Goal: Check status: Check status

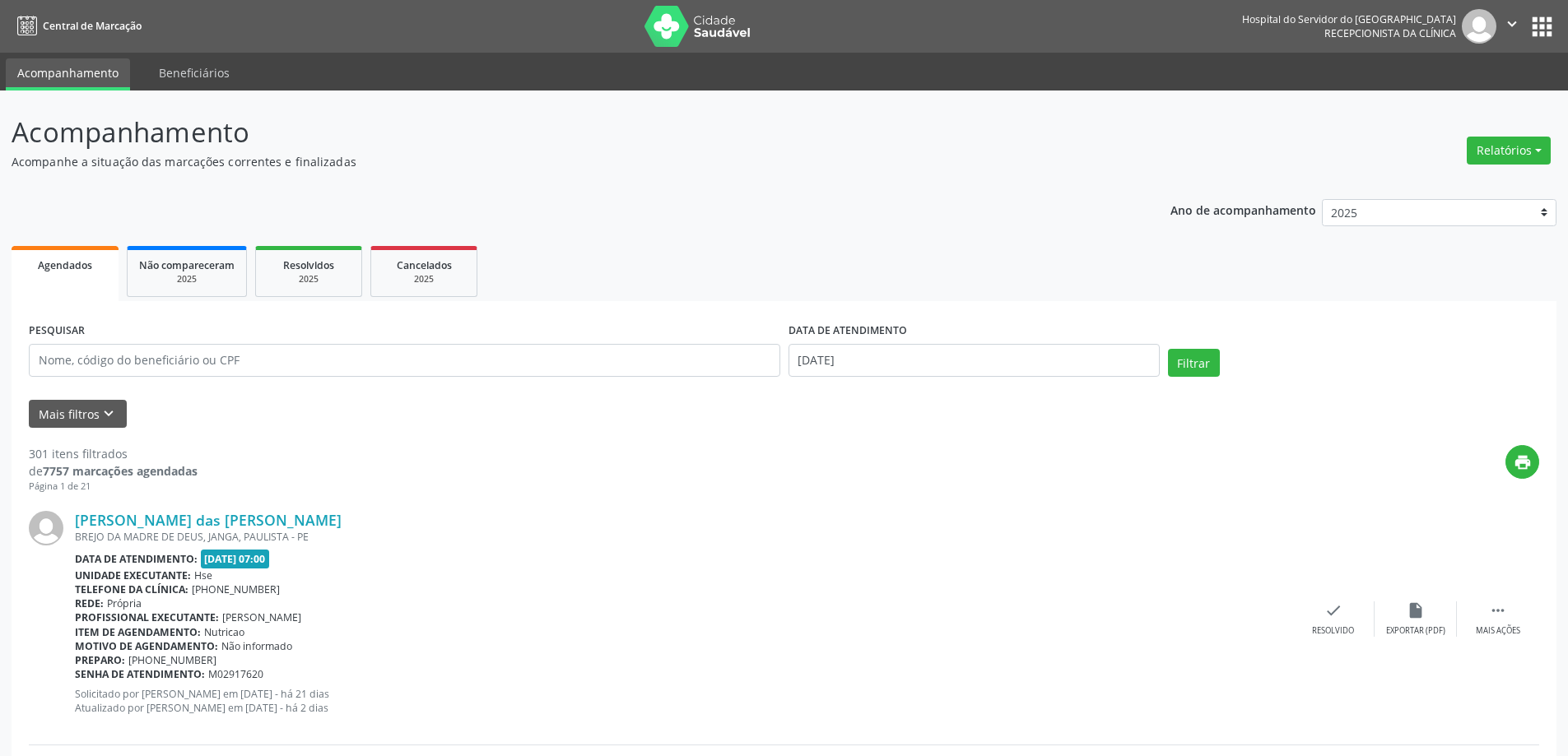
click at [280, 379] on div "PESQUISAR" at bounding box center [405, 353] width 760 height 70
click at [270, 361] on input "text" at bounding box center [404, 361] width 751 height 33
type input "[PERSON_NAME]"
click at [1168, 349] on button "Filtrar" at bounding box center [1194, 363] width 52 height 28
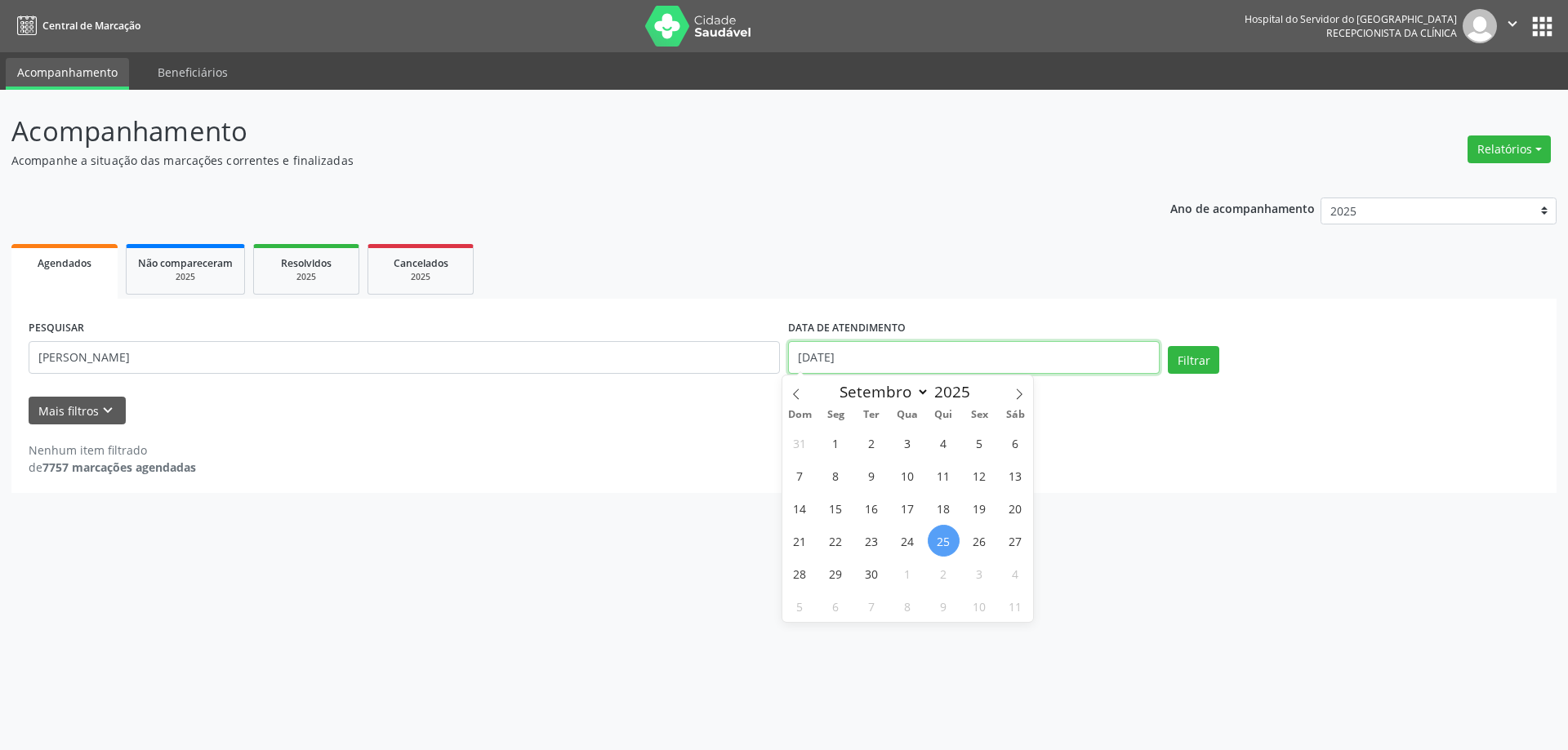
click at [870, 359] on input "[DATE]" at bounding box center [974, 358] width 371 height 32
click at [944, 540] on span "25" at bounding box center [943, 540] width 31 height 31
type input "[DATE]"
click at [921, 319] on div "DATA DE ATENDIMENTO" at bounding box center [974, 328] width 371 height 26
click at [1196, 347] on button "Filtrar" at bounding box center [1193, 360] width 51 height 28
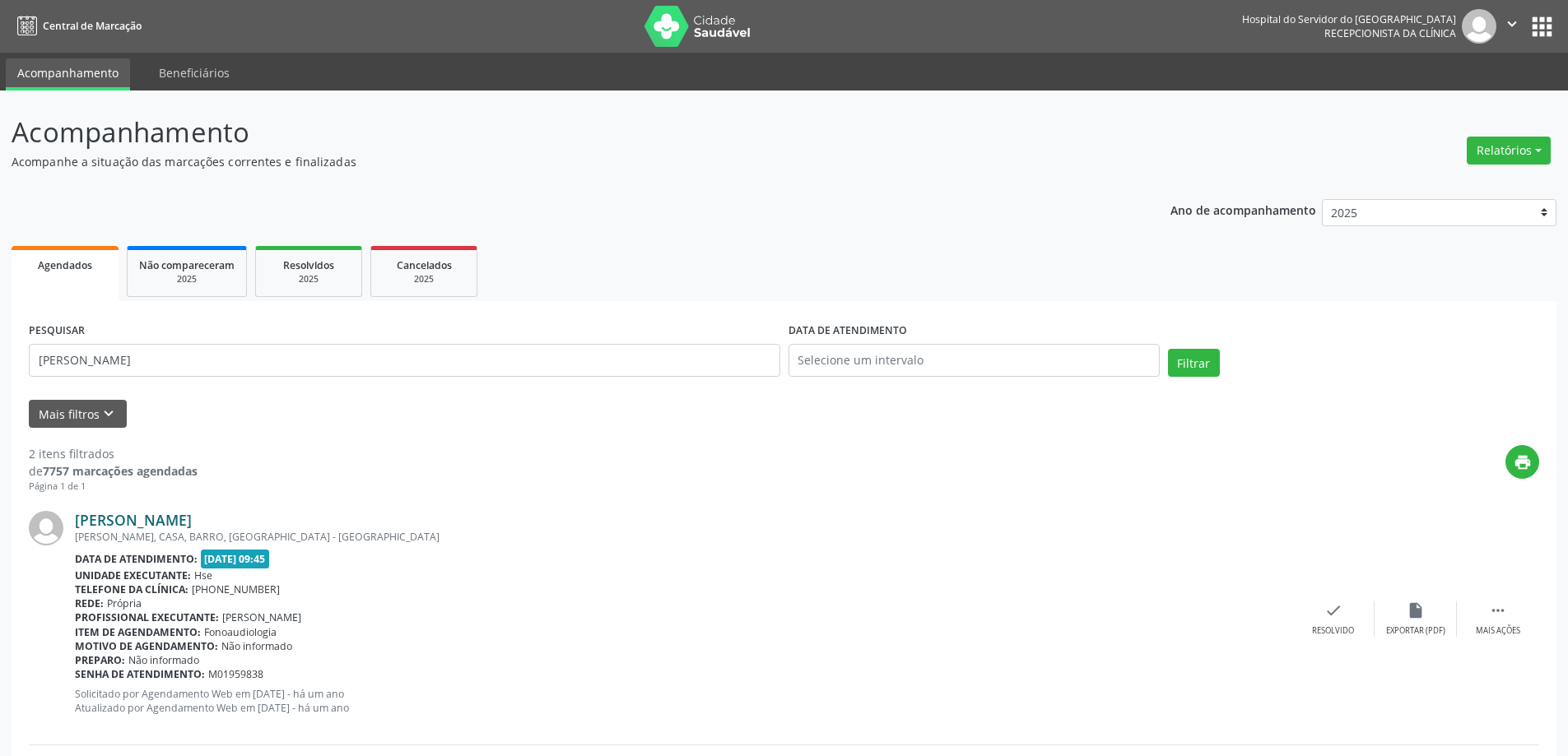
click at [192, 519] on link "[PERSON_NAME]" at bounding box center [133, 520] width 117 height 18
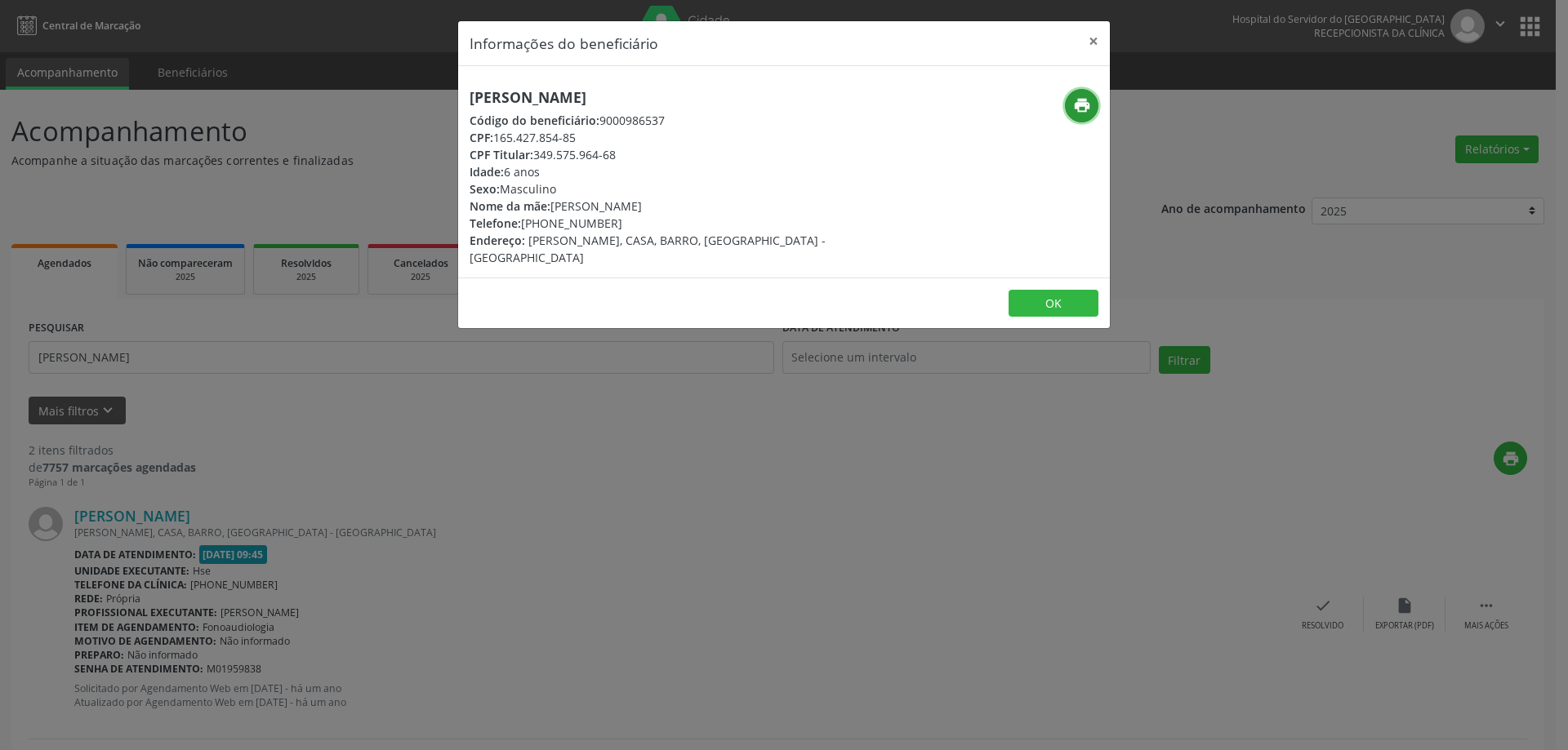
click at [1091, 114] on button "print" at bounding box center [1081, 105] width 33 height 33
click at [1100, 38] on button "×" at bounding box center [1093, 41] width 32 height 40
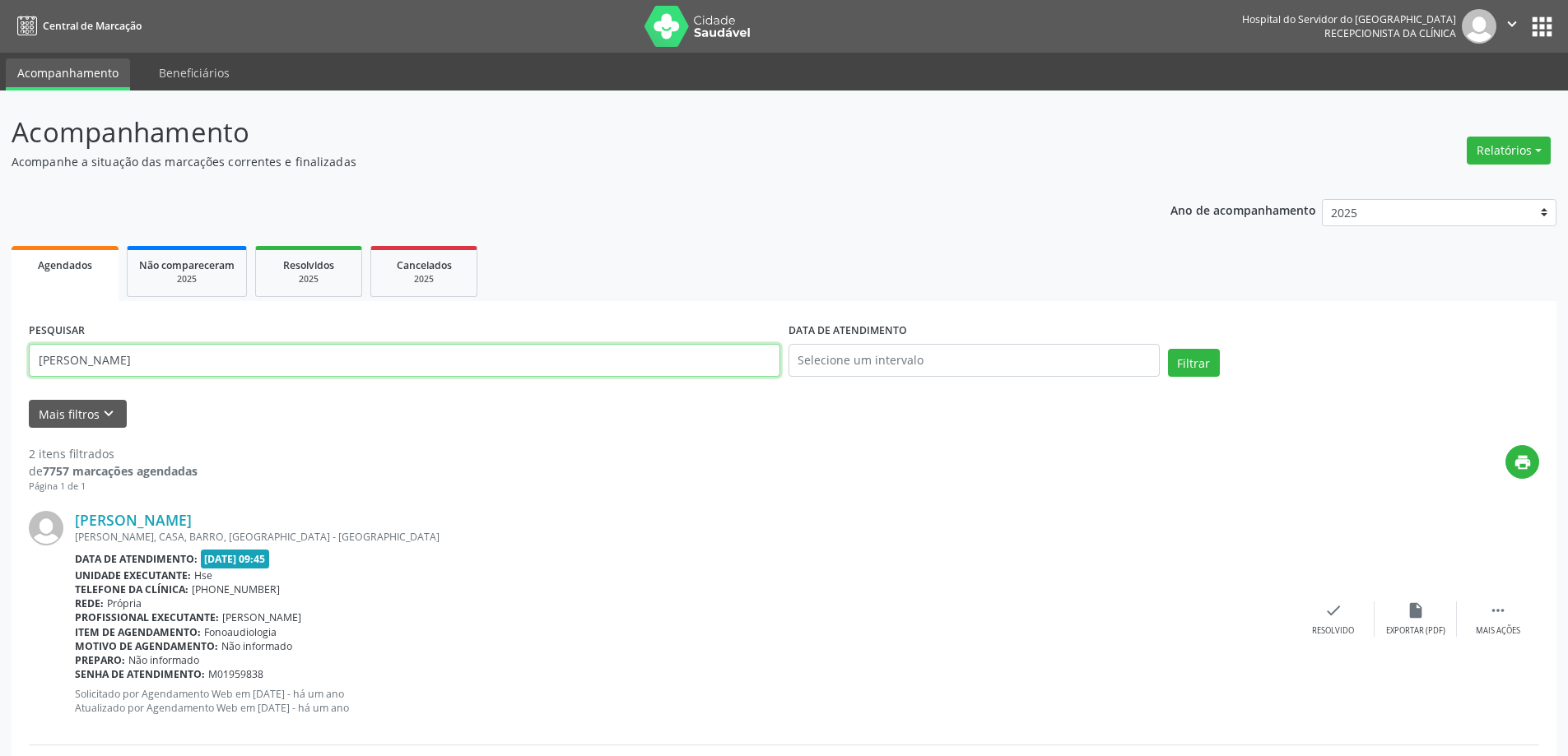
drag, startPoint x: 336, startPoint y: 364, endPoint x: 0, endPoint y: 384, distance: 336.6
click at [0, 384] on div "Acompanhamento Acompanhe a situação das marcações correntes e finalizadas Relat…" at bounding box center [784, 556] width 1568 height 933
click at [1168, 349] on button "Filtrar" at bounding box center [1194, 363] width 52 height 28
click at [195, 517] on link "[PERSON_NAME] de [PERSON_NAME]" at bounding box center [204, 520] width 259 height 18
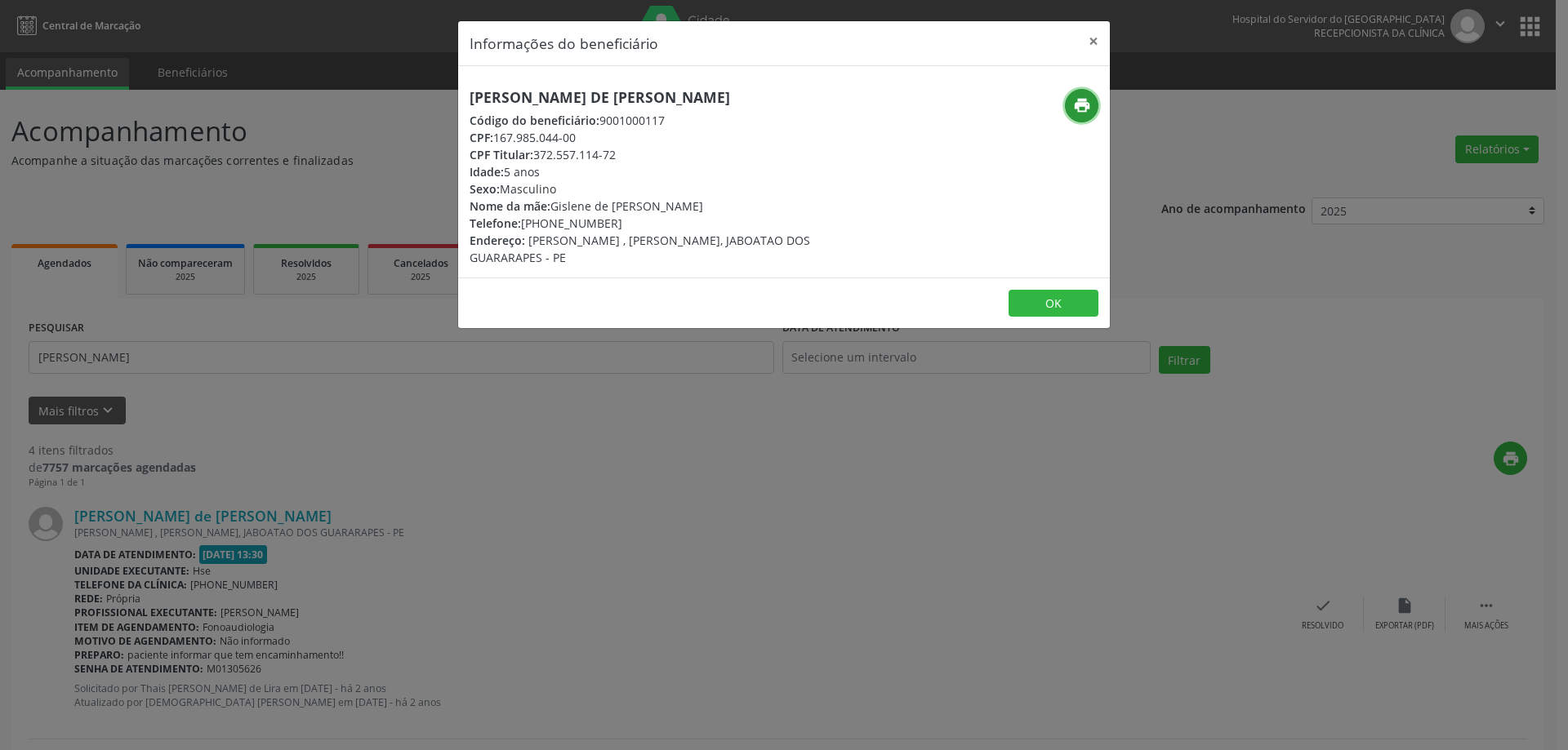
click at [1084, 105] on icon "print" at bounding box center [1082, 105] width 18 height 18
click at [1094, 37] on button "×" at bounding box center [1093, 41] width 32 height 40
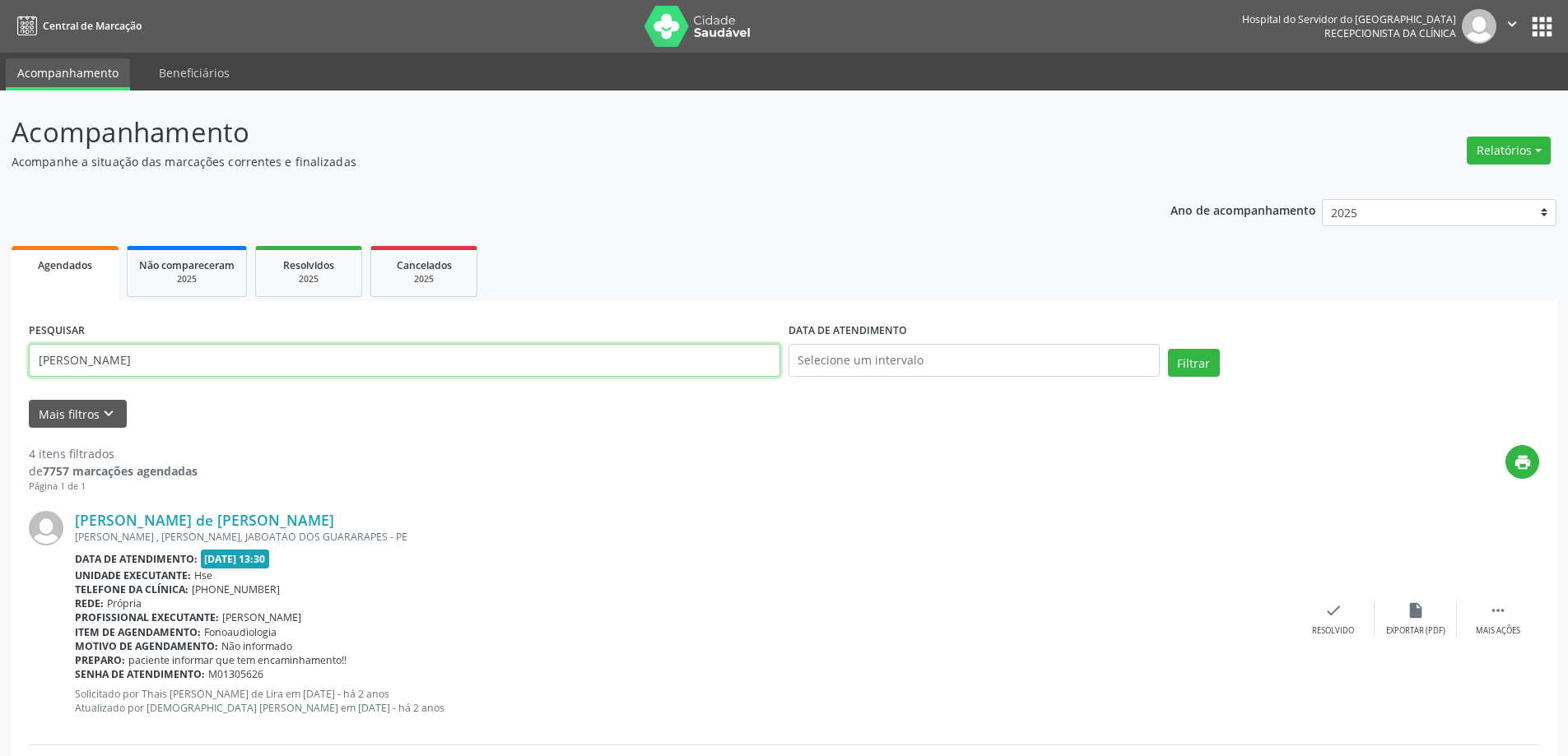
drag, startPoint x: 134, startPoint y: 366, endPoint x: 0, endPoint y: 365, distance: 134.0
type input "[PERSON_NAME]"
click at [1168, 349] on button "Filtrar" at bounding box center [1194, 363] width 52 height 28
click at [192, 520] on link "[PERSON_NAME]" at bounding box center [133, 520] width 117 height 18
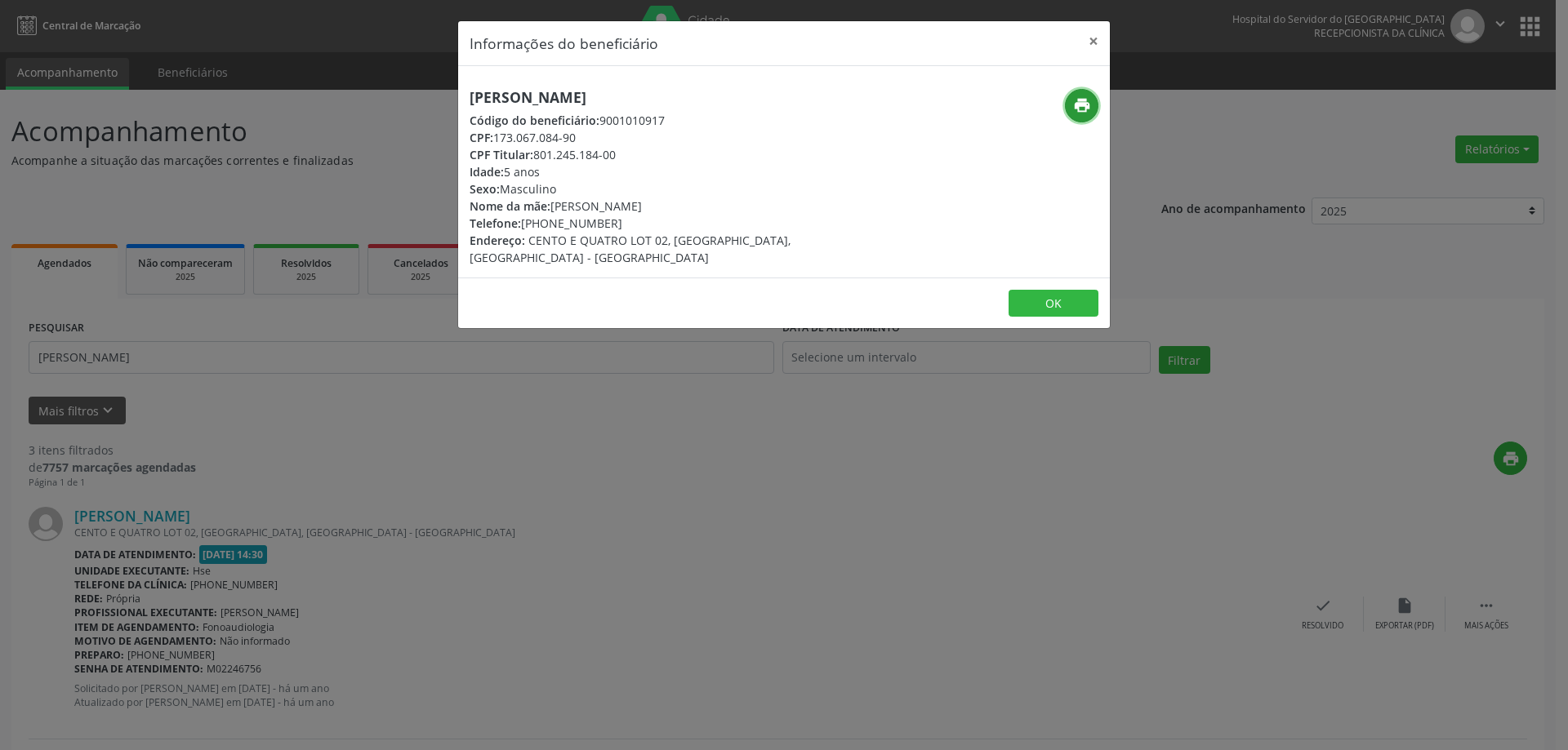
click at [1092, 100] on button "print" at bounding box center [1081, 105] width 33 height 33
click at [1096, 42] on button "×" at bounding box center [1093, 41] width 32 height 40
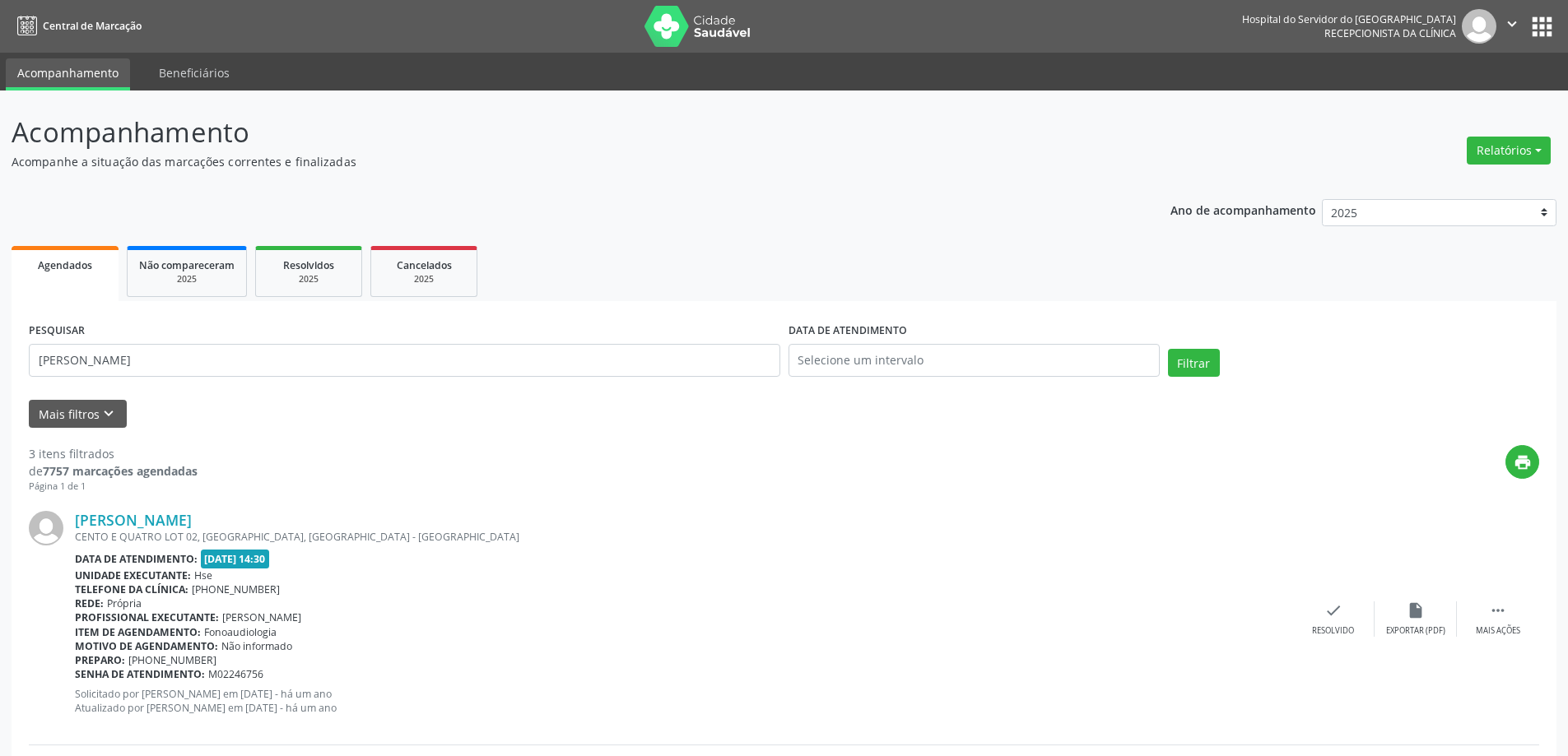
scroll to position [83, 0]
